Goal: Information Seeking & Learning: Understand process/instructions

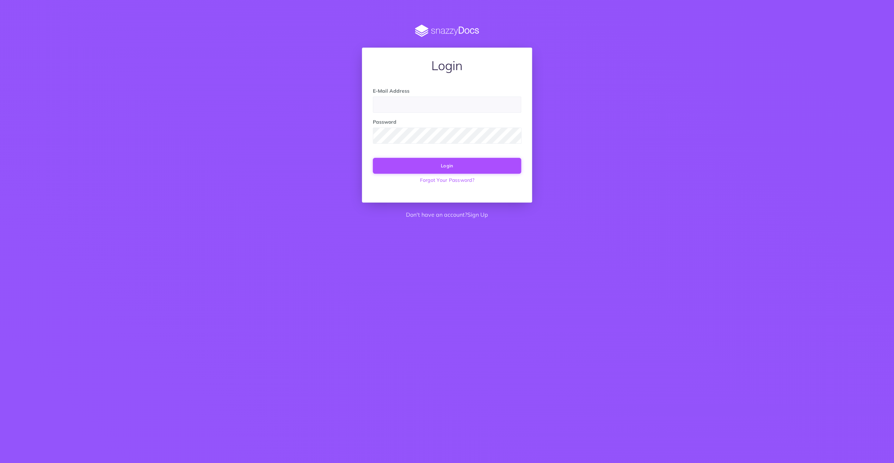
type input "support@agterra.com"
click at [457, 169] on button "Login" at bounding box center [447, 166] width 148 height 16
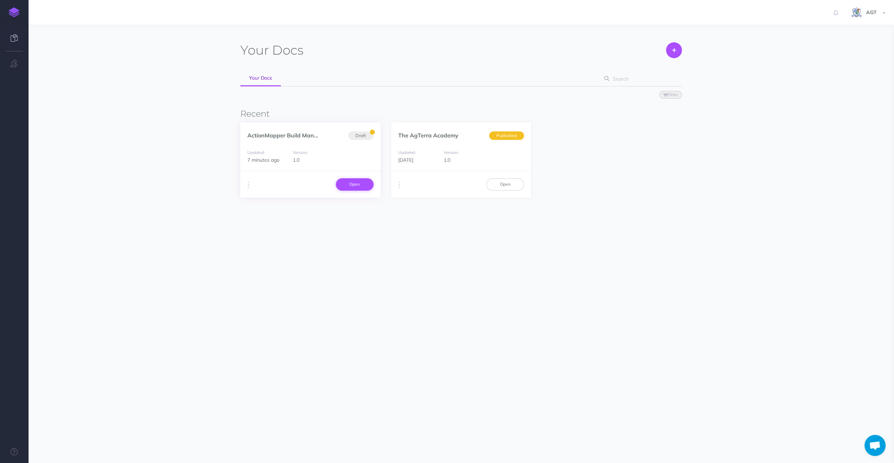
click at [357, 185] on link "Open" at bounding box center [355, 184] width 38 height 12
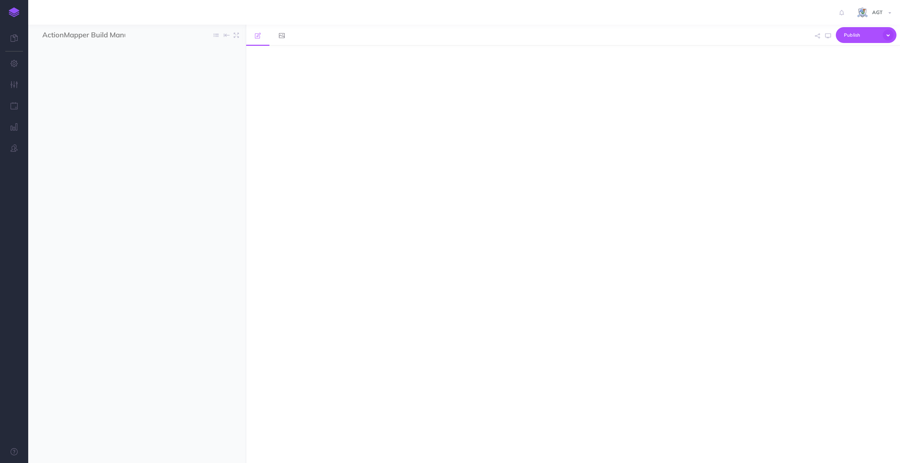
select select "null"
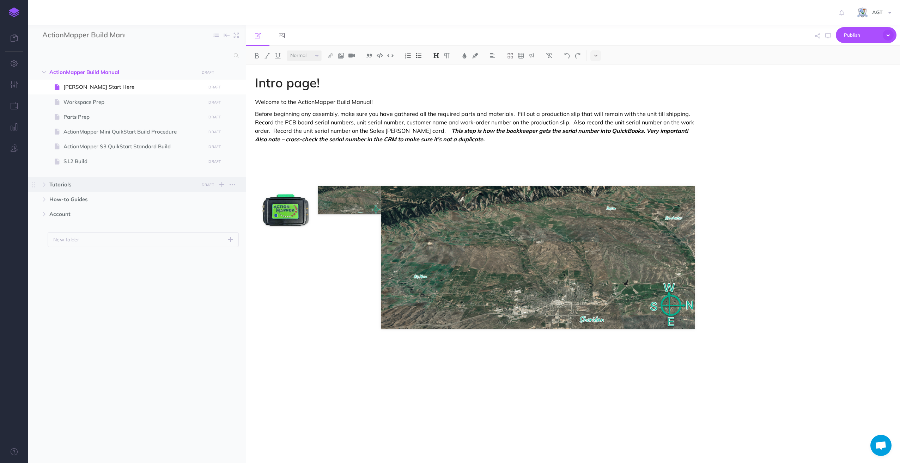
click at [60, 186] on span "Tutorials" at bounding box center [121, 185] width 145 height 8
select select "null"
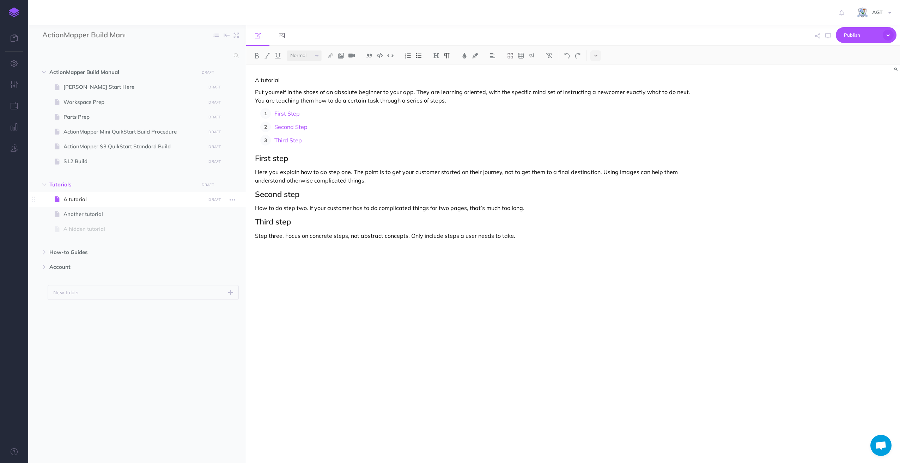
drag, startPoint x: 68, startPoint y: 203, endPoint x: 73, endPoint y: 200, distance: 4.9
click at [68, 202] on span "A tutorial" at bounding box center [133, 199] width 140 height 8
click at [539, 234] on p "Step three. Focus on concrete steps, not abstract concepts. Only include steps …" at bounding box center [475, 236] width 440 height 8
click at [332, 303] on div "A tutorial Put yourself in the shoes of an absolute beginner to your app. They …" at bounding box center [475, 260] width 458 height 391
drag, startPoint x: 310, startPoint y: 318, endPoint x: 248, endPoint y: 301, distance: 64.8
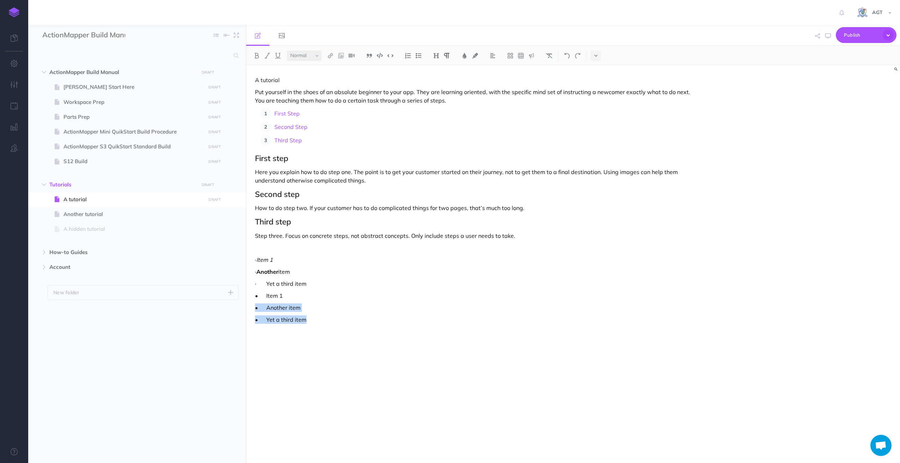
click at [248, 301] on div "A tutorial Put yourself in the shoes of an absolute beginner to your app. They …" at bounding box center [475, 260] width 458 height 391
click at [293, 341] on div "A tutorial Put yourself in the shoes of an absolute beginner to your app. They …" at bounding box center [475, 260] width 458 height 391
click at [317, 320] on p "• Yet a third item" at bounding box center [475, 320] width 440 height 8
drag, startPoint x: 332, startPoint y: 392, endPoint x: 246, endPoint y: 253, distance: 163.6
click at [246, 253] on div "A tutorial Put yourself in the shoes of an absolute beginner to your app. They …" at bounding box center [475, 260] width 458 height 391
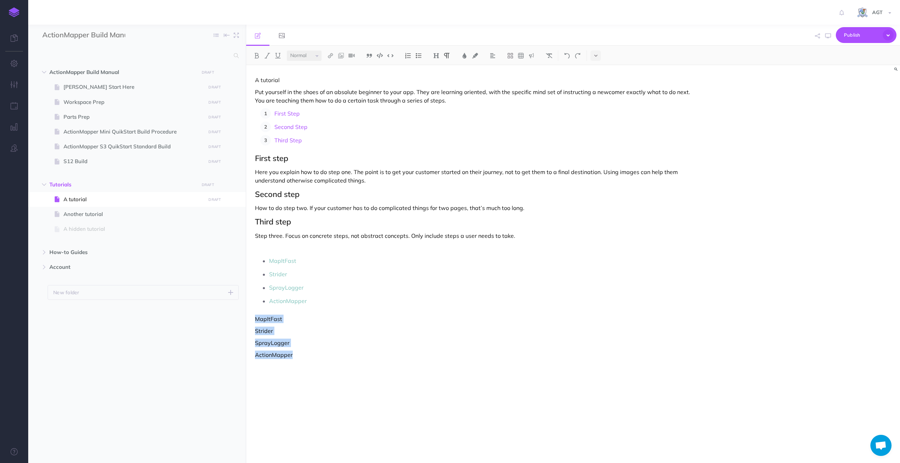
drag, startPoint x: 255, startPoint y: 320, endPoint x: 300, endPoint y: 353, distance: 55.6
click at [300, 353] on div "A tutorial Put yourself in the shoes of an absolute beginner to your app. They …" at bounding box center [475, 260] width 458 height 391
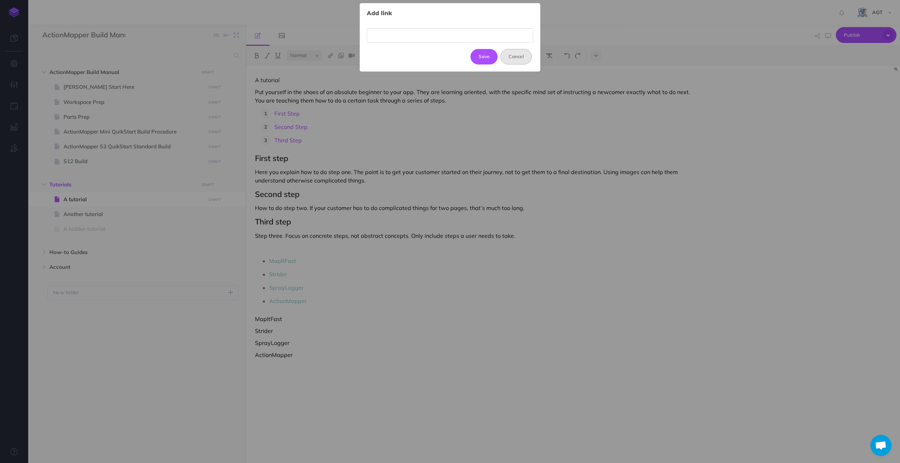
click at [519, 58] on button "Cancel" at bounding box center [515, 57] width 31 height 16
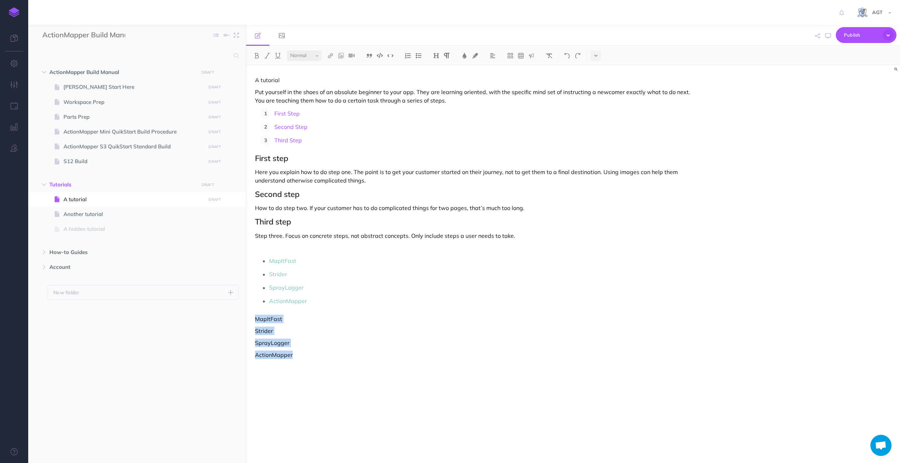
click at [422, 53] on button at bounding box center [418, 55] width 11 height 11
click at [343, 350] on p "SprayLogger" at bounding box center [482, 347] width 426 height 11
drag, startPoint x: 319, startPoint y: 363, endPoint x: 246, endPoint y: 245, distance: 138.4
click at [246, 245] on div "A tutorial Put yourself in the shoes of an absolute beginner to your app. They …" at bounding box center [475, 260] width 458 height 391
